Goal: Find specific page/section: Find specific page/section

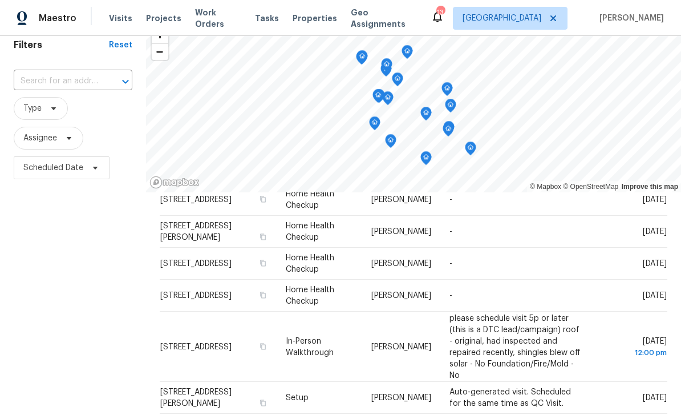
scroll to position [56, 0]
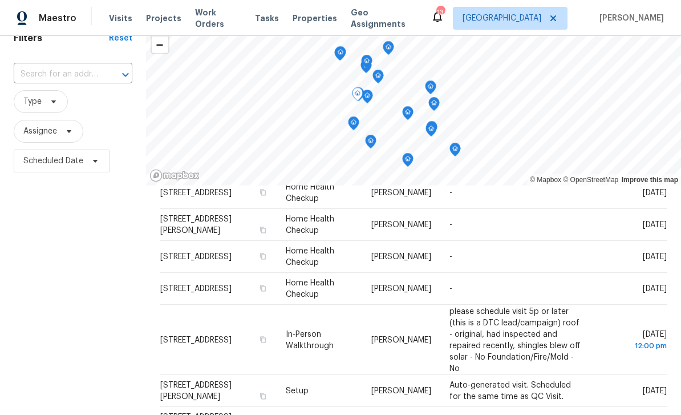
click at [45, 267] on div "Filters Reset ​ Type Assignee Scheduled Date" at bounding box center [73, 265] width 146 height 503
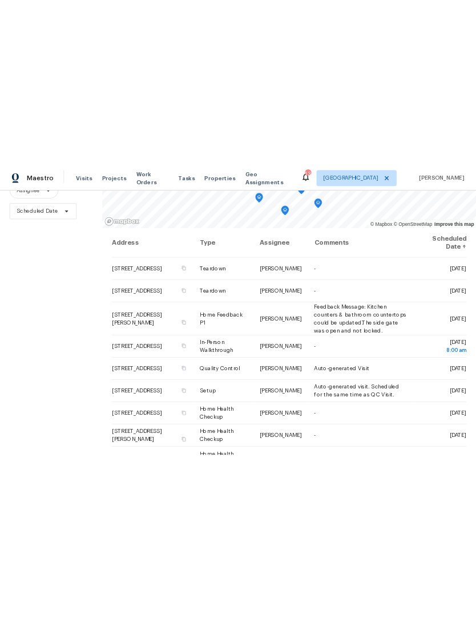
scroll to position [110, 0]
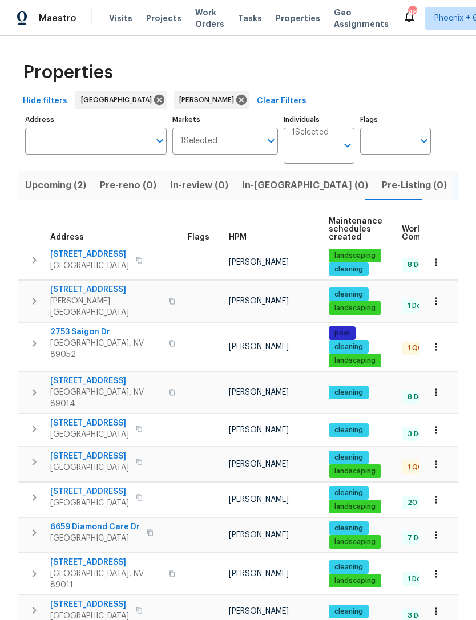
click at [108, 460] on span "9112 Harbor Wind Ave" at bounding box center [89, 456] width 79 height 11
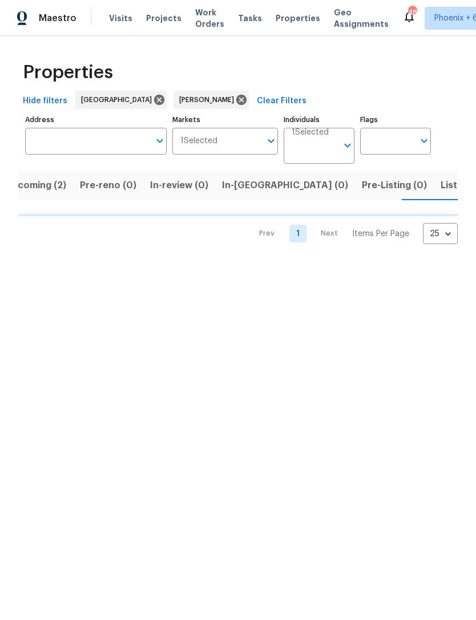
scroll to position [0, 21]
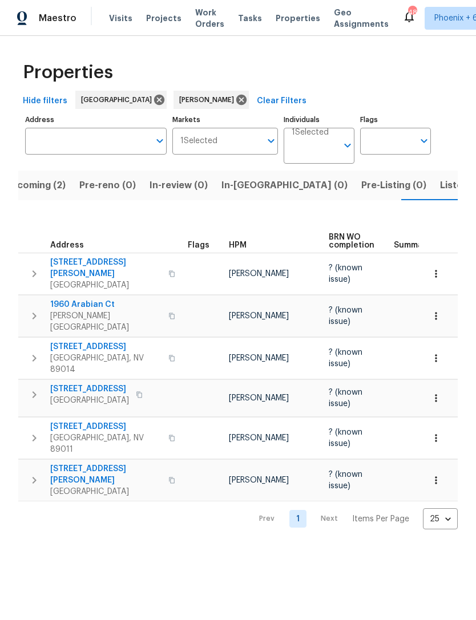
click at [52, 187] on span "Upcoming (2)" at bounding box center [35, 185] width 61 height 16
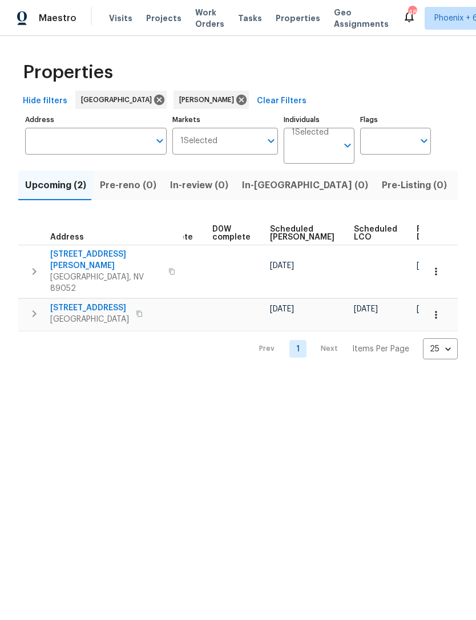
scroll to position [0, 286]
click at [417, 233] on span "Ready Date" at bounding box center [429, 233] width 25 height 16
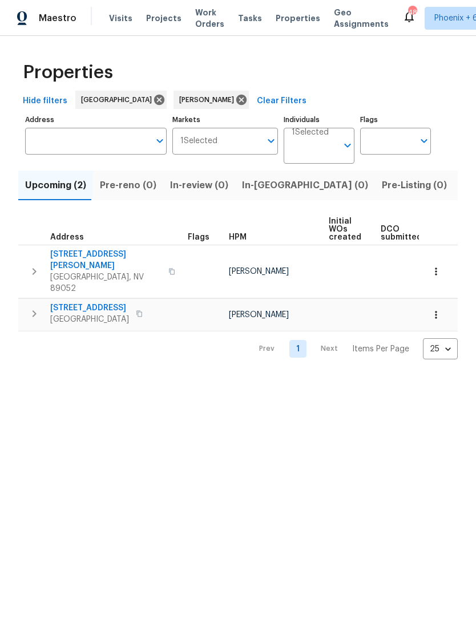
click at [239, 208] on div "Upcoming (2) Pre-reno (0) In-review (0) In-reno (0) Pre-Listing (0) Listed (11)…" at bounding box center [237, 262] width 439 height 196
click at [271, 188] on span "In-reno (0)" at bounding box center [305, 185] width 126 height 16
